Goal: Navigation & Orientation: Find specific page/section

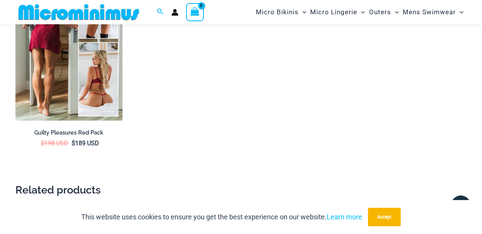
scroll to position [1193, 0]
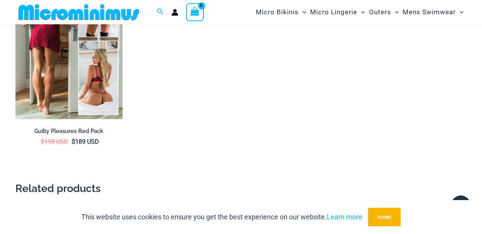
click at [51, 75] on img at bounding box center [68, 39] width 107 height 161
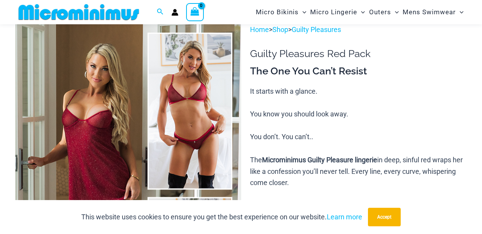
scroll to position [47, 0]
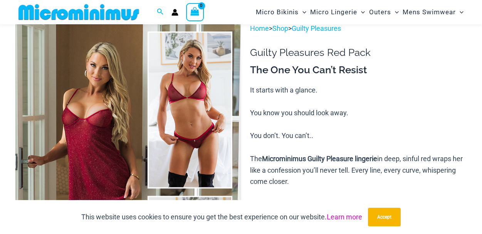
click at [347, 218] on link "Learn more" at bounding box center [344, 217] width 35 height 8
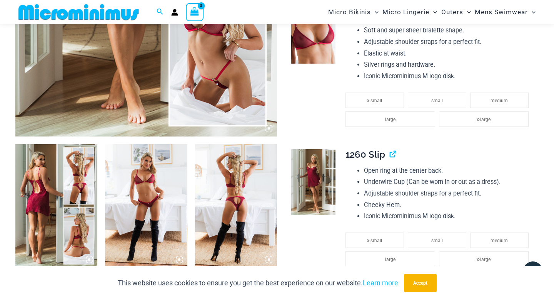
scroll to position [0, 0]
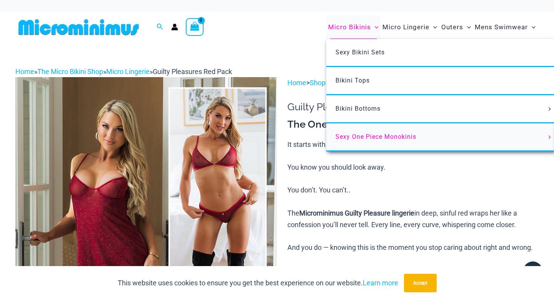
click at [363, 137] on span "Sexy One Piece Monokinis" at bounding box center [376, 136] width 81 height 7
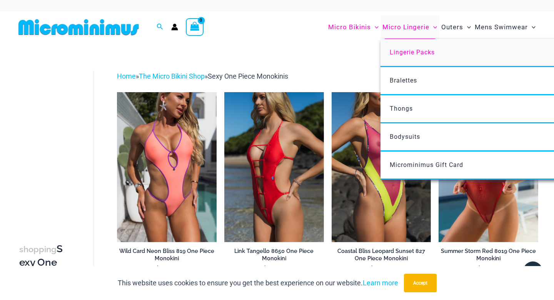
click at [400, 50] on span "Lingerie Packs" at bounding box center [412, 52] width 45 height 7
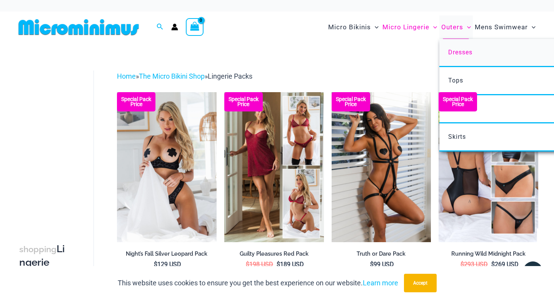
click at [457, 50] on span "Dresses" at bounding box center [461, 52] width 24 height 7
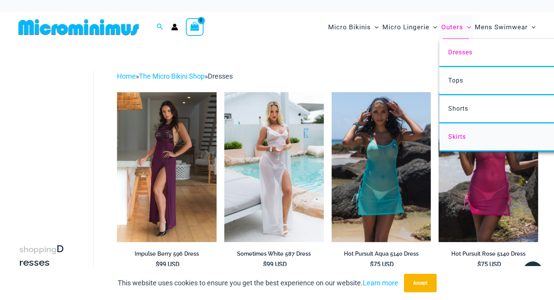
click at [457, 135] on span "Skirts" at bounding box center [458, 136] width 18 height 7
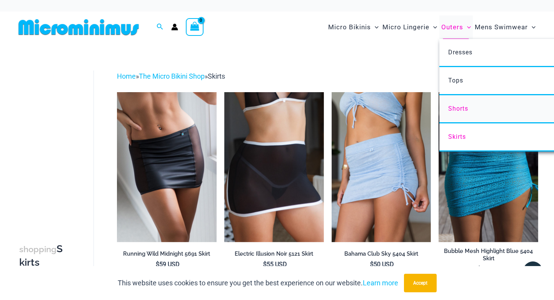
click at [454, 109] on span "Shorts" at bounding box center [459, 108] width 20 height 7
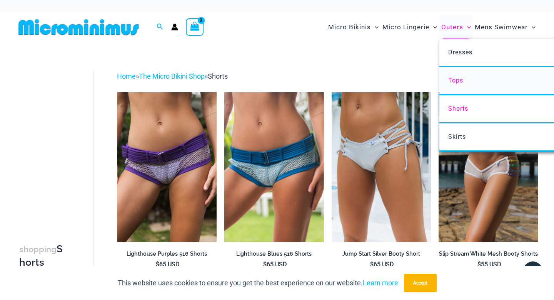
click at [457, 84] on link "Tops" at bounding box center [554, 81] width 229 height 28
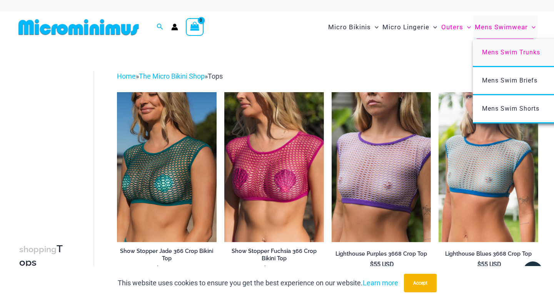
click at [497, 52] on span "Mens Swim Trunks" at bounding box center [511, 52] width 58 height 7
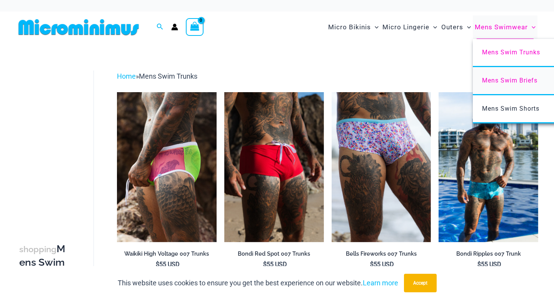
click at [492, 83] on span "Mens Swim Briefs" at bounding box center [509, 80] width 55 height 7
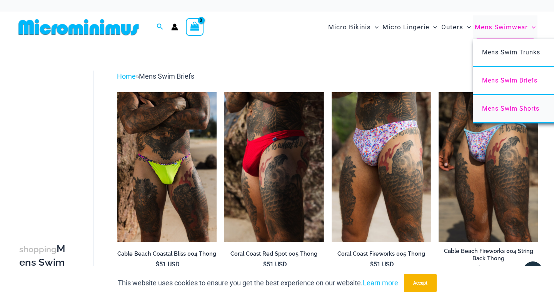
click at [499, 107] on span "Mens Swim Shorts" at bounding box center [510, 108] width 57 height 7
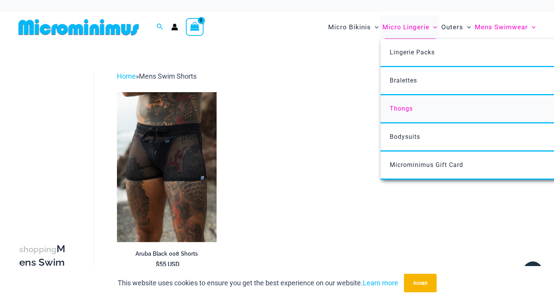
click at [401, 108] on span "Thongs" at bounding box center [401, 108] width 23 height 7
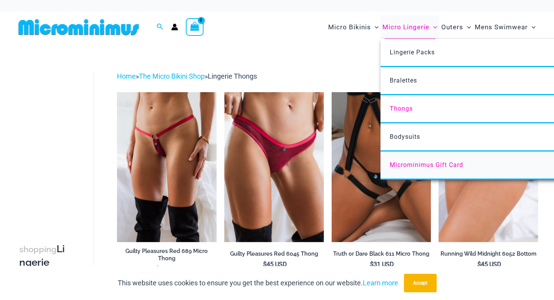
click at [405, 167] on span "Microminimus Gift Card" at bounding box center [427, 164] width 74 height 7
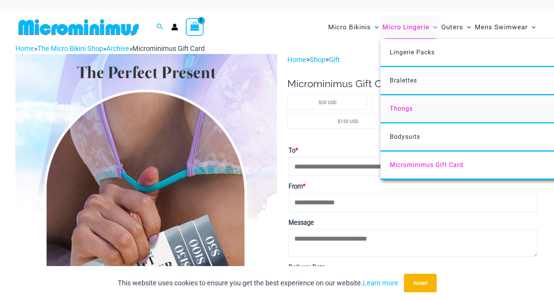
click at [406, 106] on span "Thongs" at bounding box center [401, 108] width 23 height 7
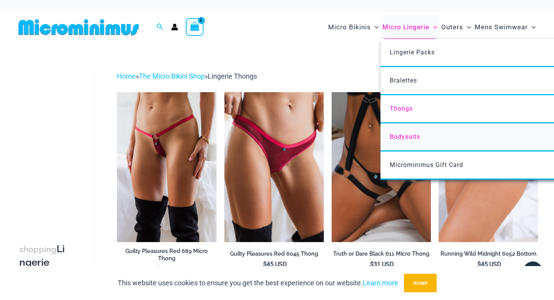
click at [403, 137] on span "Bodysuits" at bounding box center [405, 136] width 30 height 7
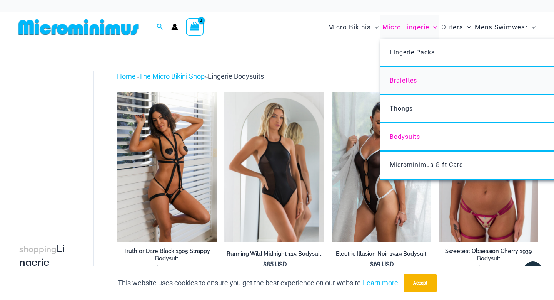
click at [405, 78] on span "Bralettes" at bounding box center [403, 80] width 27 height 7
